Goal: Find specific page/section: Find specific page/section

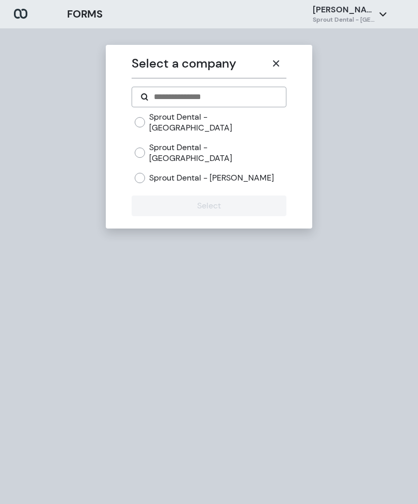
click at [275, 62] on icon "button" at bounding box center [276, 63] width 6 height 6
click at [273, 71] on button "button" at bounding box center [276, 63] width 21 height 21
click at [285, 62] on button "button" at bounding box center [276, 63] width 21 height 21
